Goal: Information Seeking & Learning: Learn about a topic

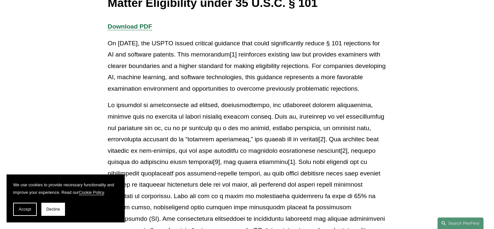
scroll to position [131, 0]
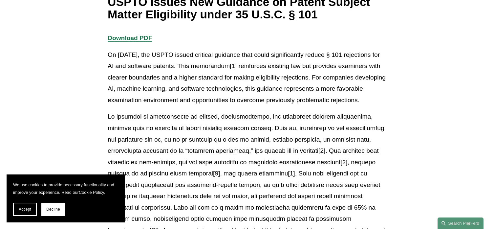
click at [126, 39] on strong "Download PDF" at bounding box center [130, 37] width 44 height 7
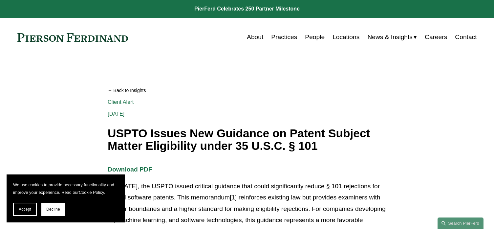
click at [349, 38] on link "Locations" at bounding box center [345, 37] width 27 height 12
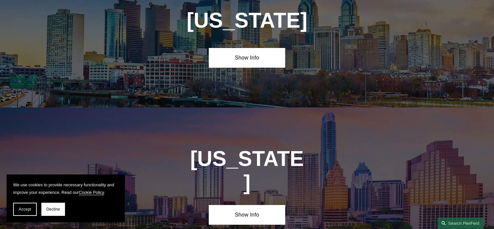
scroll to position [2166, 0]
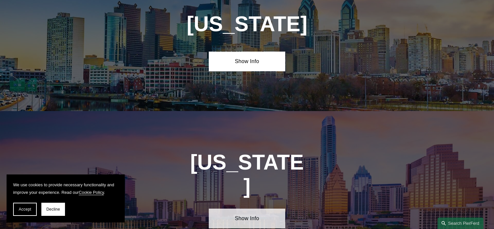
click at [276, 208] on link "Show Info" at bounding box center [247, 218] width 76 height 20
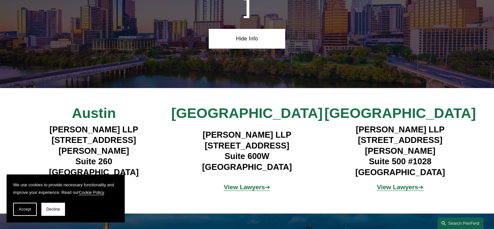
scroll to position [2362, 0]
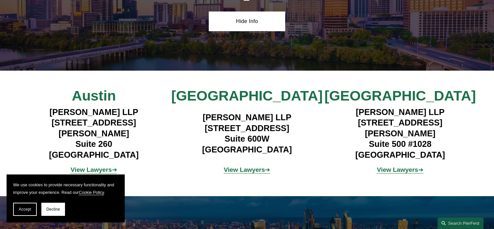
click at [400, 166] on strong "View Lawyers" at bounding box center [397, 169] width 41 height 7
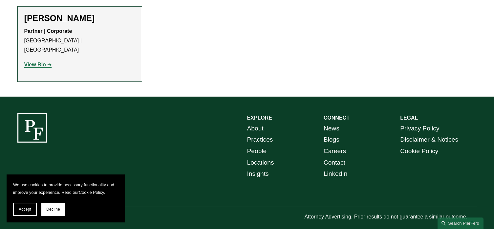
scroll to position [558, 0]
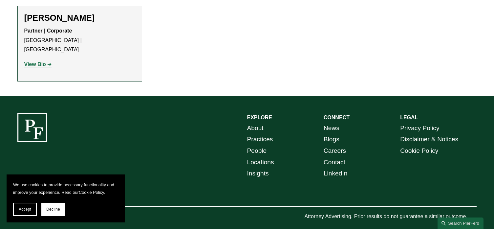
click at [266, 134] on link "Practices" at bounding box center [260, 139] width 26 height 11
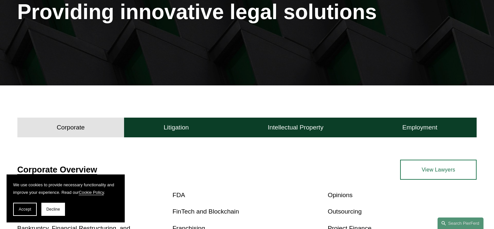
scroll to position [98, 0]
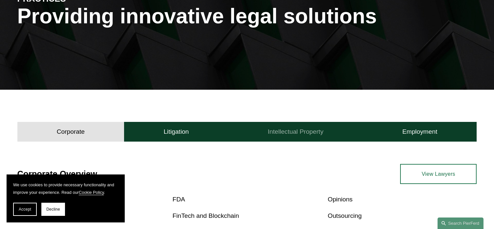
click at [298, 134] on h4 "Intellectual Property" at bounding box center [296, 132] width 56 height 8
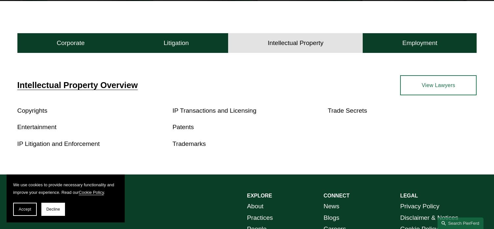
scroll to position [230, 0]
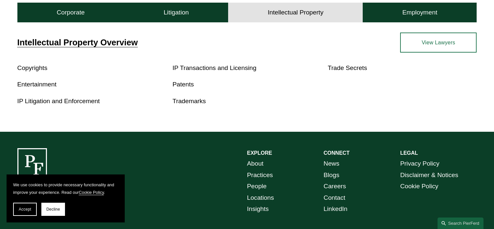
click at [188, 84] on link "Patents" at bounding box center [183, 84] width 21 height 7
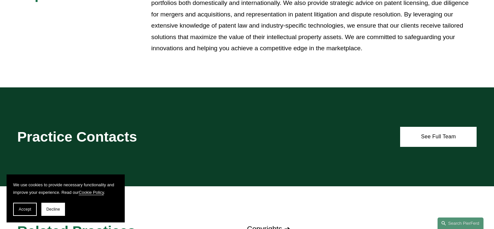
scroll to position [328, 0]
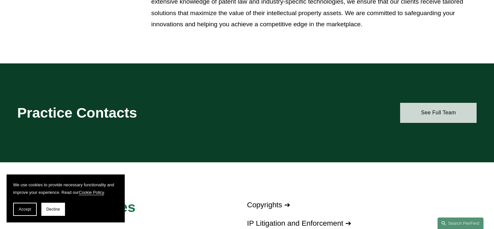
click at [420, 108] on link "See Full Team" at bounding box center [438, 113] width 76 height 20
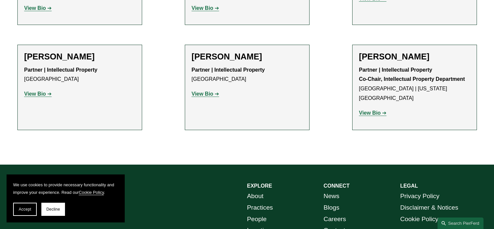
scroll to position [591, 0]
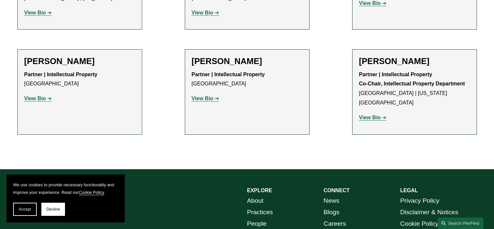
click at [373, 115] on strong "View Bio" at bounding box center [370, 118] width 22 height 6
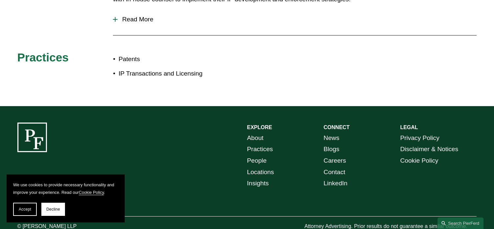
scroll to position [403, 0]
